Goal: Task Accomplishment & Management: Use online tool/utility

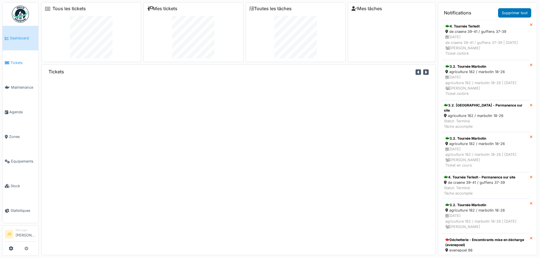
click at [26, 64] on span "Tickets" at bounding box center [23, 62] width 26 height 5
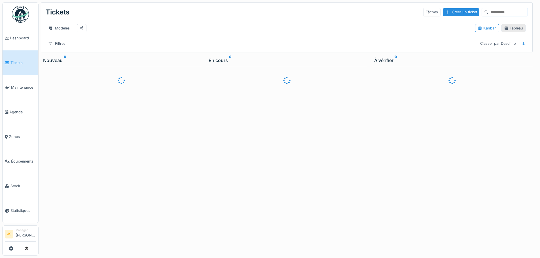
click at [509, 31] on div "Tableau" at bounding box center [513, 28] width 19 height 5
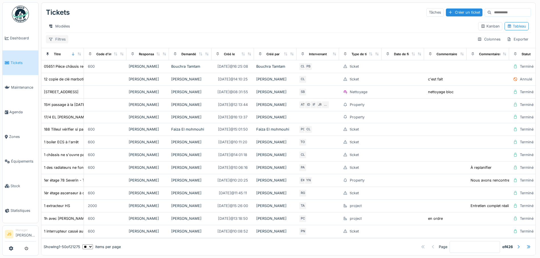
click at [59, 43] on div "Filtres" at bounding box center [57, 39] width 22 height 8
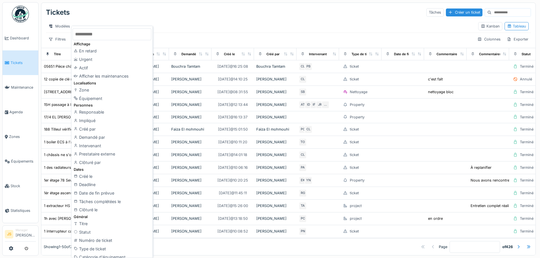
click at [113, 36] on input "text" at bounding box center [112, 34] width 79 height 12
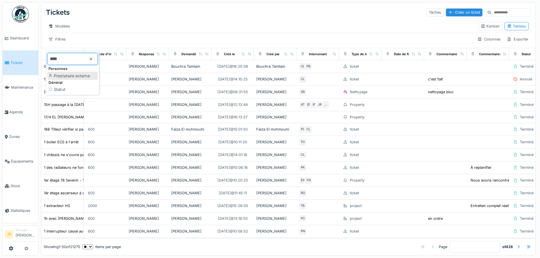
type input "****"
click at [73, 88] on div "Statut" at bounding box center [72, 89] width 50 height 9
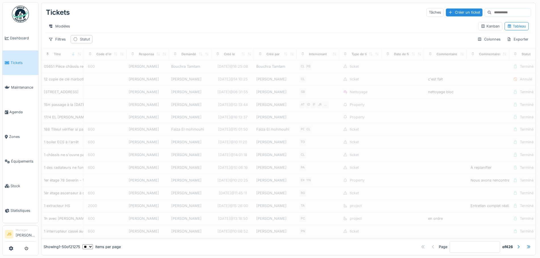
click at [81, 42] on div "Statut" at bounding box center [85, 39] width 10 height 5
click at [97, 58] on strong "est" at bounding box center [97, 58] width 6 height 5
click at [101, 80] on div "n'est pas" at bounding box center [98, 79] width 24 height 9
click at [102, 71] on div "Statut" at bounding box center [102, 70] width 53 height 6
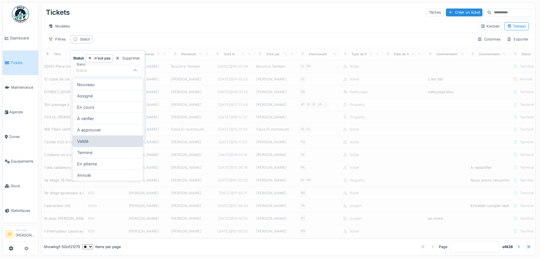
scroll to position [4, 0]
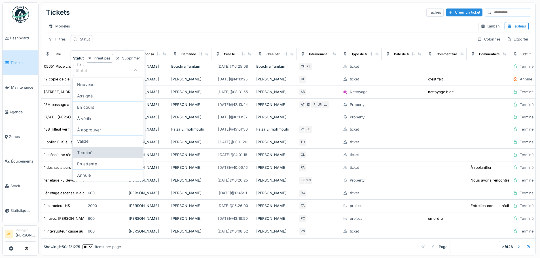
click at [105, 149] on div "Terminé" at bounding box center [108, 152] width 70 height 11
type input "******"
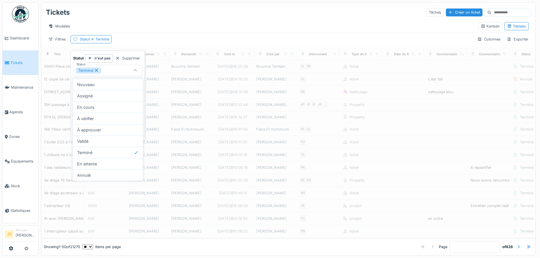
click at [191, 20] on div "Modèles Kanban Tableau" at bounding box center [288, 26] width 485 height 13
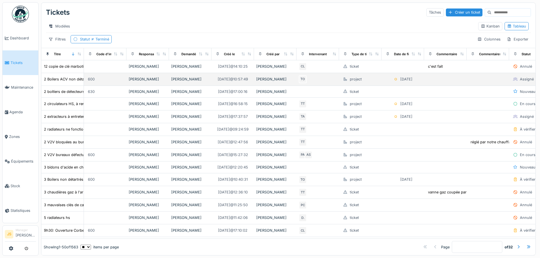
scroll to position [0, 0]
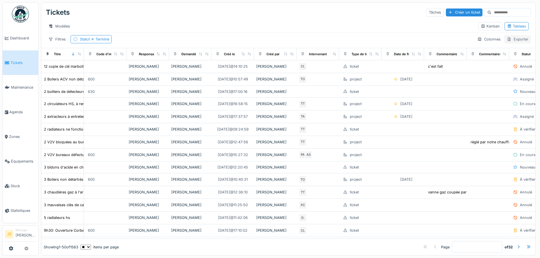
click at [515, 41] on div "Exporter" at bounding box center [517, 39] width 27 height 8
click at [511, 56] on div "Export Excel" at bounding box center [513, 56] width 32 height 9
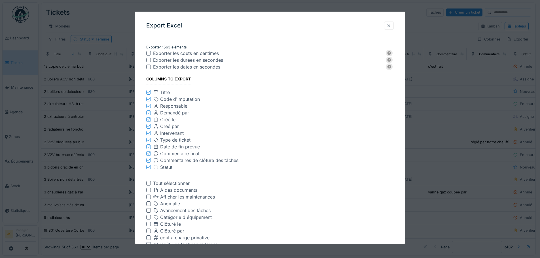
click at [165, 67] on div "Exporter les dates en secondes" at bounding box center [267, 66] width 229 height 7
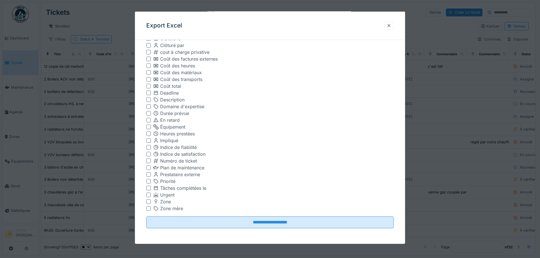
scroll to position [186, 0]
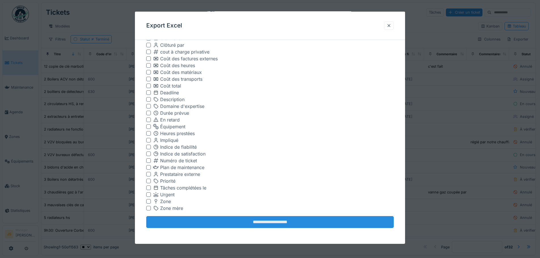
click at [253, 226] on input "**********" at bounding box center [269, 222] width 247 height 12
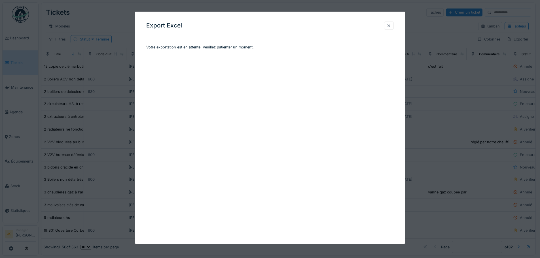
scroll to position [0, 0]
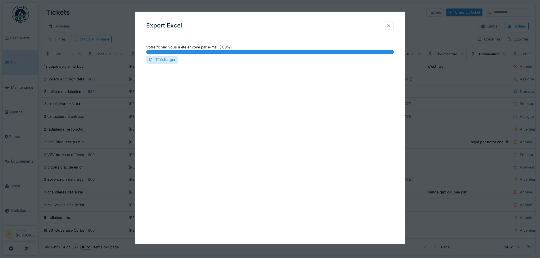
click at [169, 58] on div "Télécharger" at bounding box center [161, 60] width 31 height 8
click at [387, 26] on div at bounding box center [389, 26] width 10 height 8
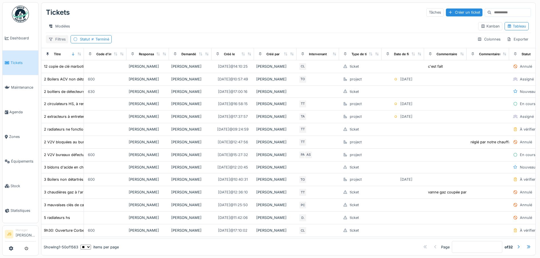
click at [60, 43] on div "Filtres" at bounding box center [57, 39] width 22 height 8
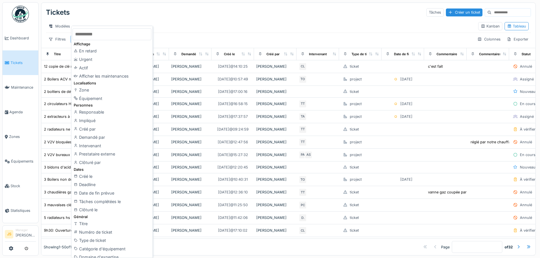
click at [267, 22] on div "Modèles" at bounding box center [260, 26] width 428 height 8
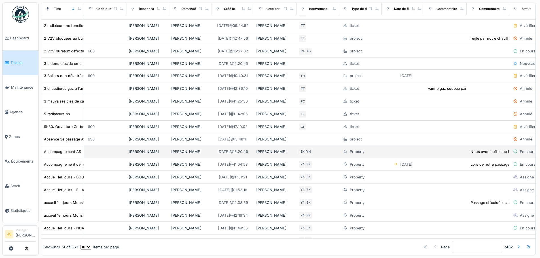
scroll to position [113, 0]
